Goal: Contribute content: Add original content to the website for others to see

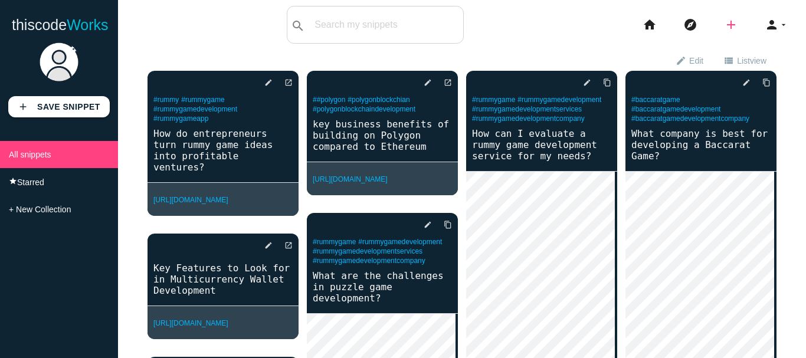
click at [724, 22] on icon "add" at bounding box center [731, 25] width 14 height 38
click at [752, 21] on link "code Snippet" at bounding box center [756, 21] width 83 height 30
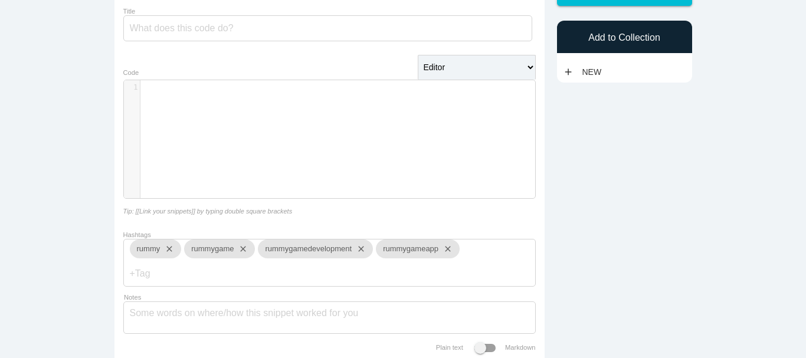
scroll to position [118, 0]
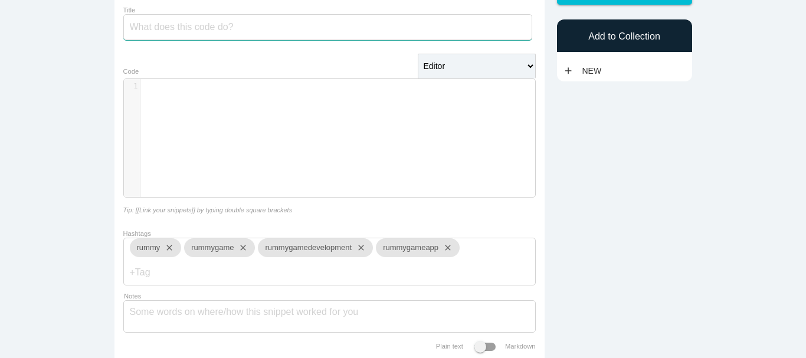
click at [329, 27] on input "Title" at bounding box center [327, 27] width 409 height 26
paste input "Do Zengo wallet clone scripts support integration with multiple blockchains and…"
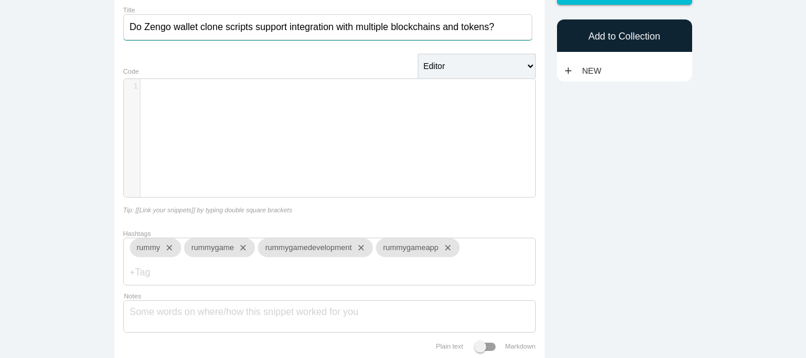
type input "Do Zengo wallet clone scripts support integration with multiple blockchains and…"
click at [257, 138] on div "​ x 1 ​" at bounding box center [338, 147] width 429 height 136
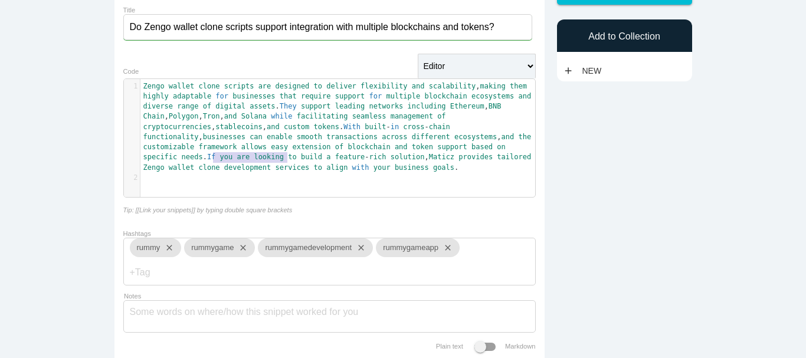
type textarea "Zengo wallet clone"
drag, startPoint x: 209, startPoint y: 158, endPoint x: 280, endPoint y: 159, distance: 71.4
click at [280, 159] on span "Zengo wallet clone scripts are designed to deliver flexibility and scalability …" at bounding box center [343, 127] width 401 height 90
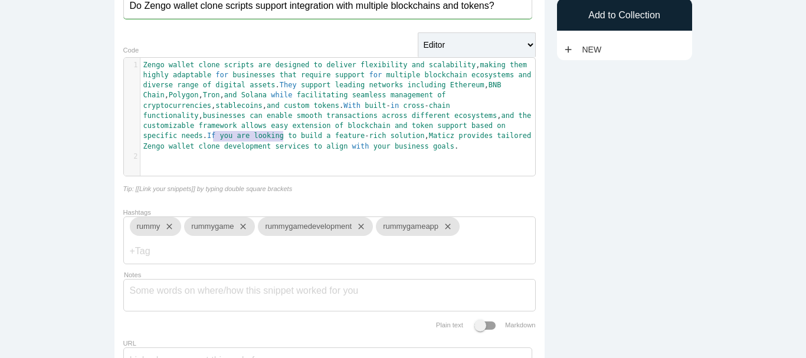
scroll to position [236, 0]
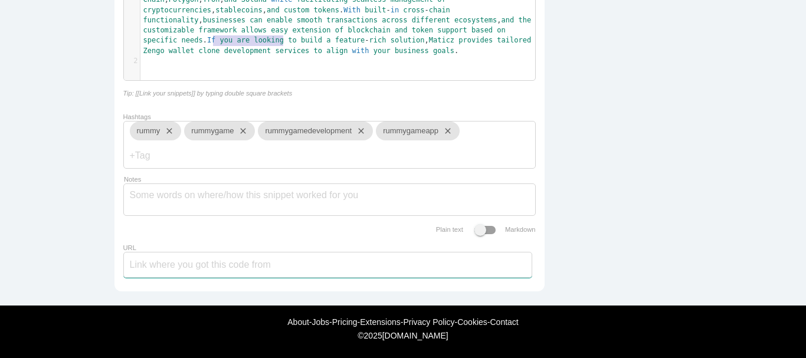
click at [338, 271] on input "URL" at bounding box center [327, 265] width 409 height 26
paste input "[URL][DOMAIN_NAME]"
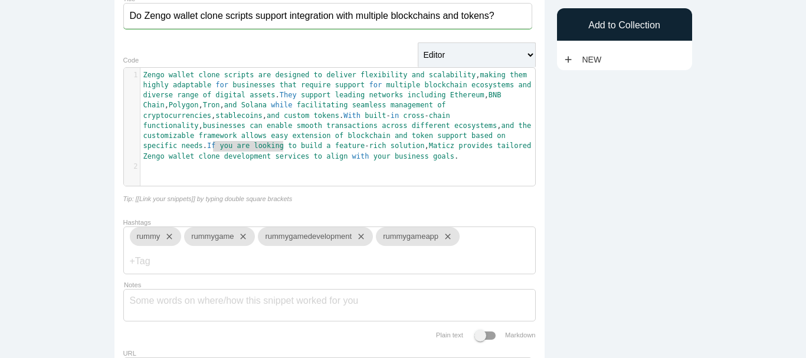
scroll to position [0, 0]
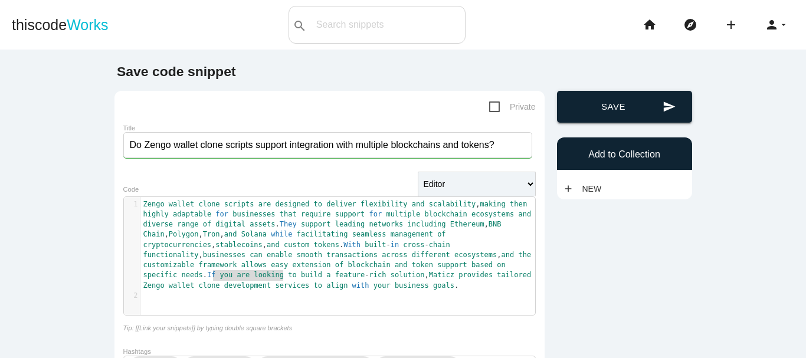
type input "[URL][DOMAIN_NAME]"
click at [585, 96] on button "send Save" at bounding box center [624, 107] width 135 height 32
